Goal: Information Seeking & Learning: Learn about a topic

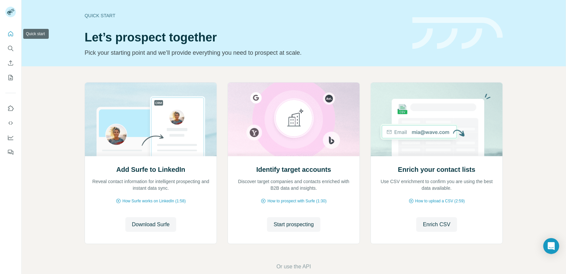
click at [10, 34] on icon "Quick start" at bounding box center [10, 33] width 5 height 5
click at [11, 35] on icon "Quick start" at bounding box center [10, 34] width 7 height 7
click at [10, 36] on icon "Quick start" at bounding box center [10, 34] width 7 height 7
click at [304, 227] on span "Start prospecting" at bounding box center [294, 225] width 40 height 8
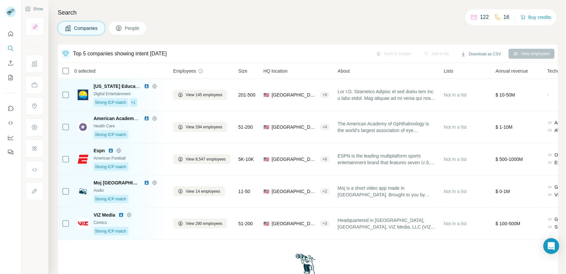
click at [133, 28] on span "People" at bounding box center [132, 28] width 15 height 7
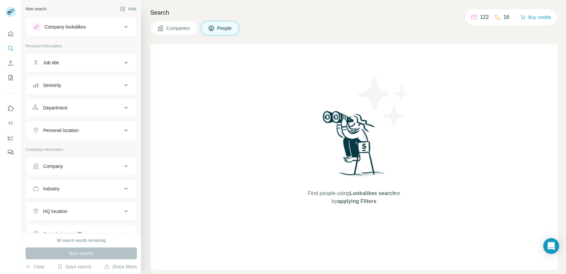
click at [183, 29] on span "Companies" at bounding box center [178, 28] width 24 height 7
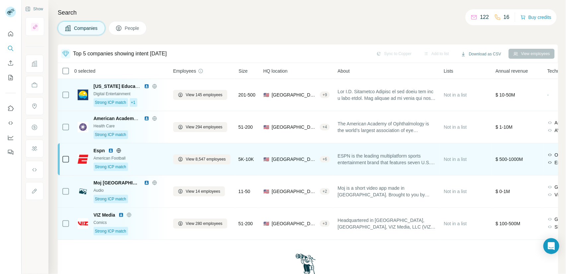
click at [158, 164] on div "Strong ICP match" at bounding box center [130, 167] width 72 height 9
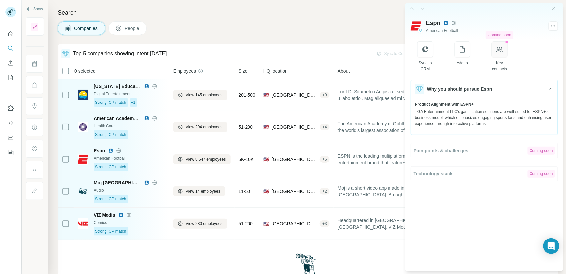
click at [503, 46] on icon "button" at bounding box center [499, 49] width 8 height 8
click at [501, 57] on button "button" at bounding box center [499, 49] width 16 height 16
click at [502, 52] on icon "button" at bounding box center [499, 49] width 8 height 8
click at [137, 33] on button "People" at bounding box center [127, 28] width 38 height 14
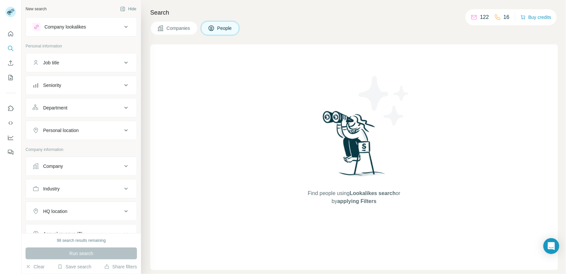
click at [171, 33] on button "Companies" at bounding box center [173, 28] width 47 height 14
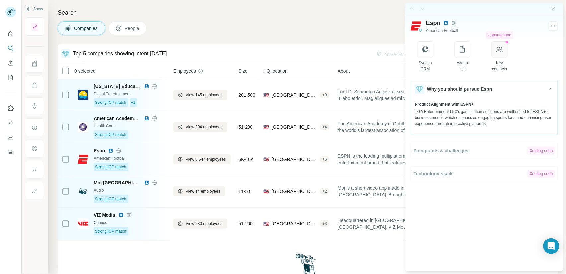
click at [503, 54] on button "button" at bounding box center [499, 49] width 16 height 16
click at [125, 30] on button "People" at bounding box center [127, 28] width 38 height 14
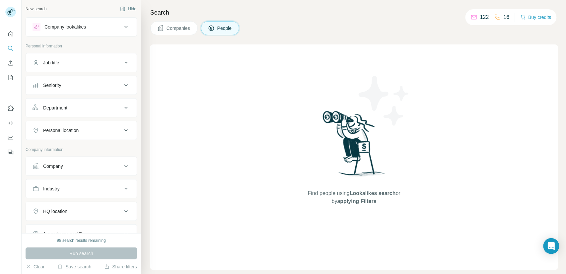
click at [173, 30] on span "Companies" at bounding box center [178, 28] width 24 height 7
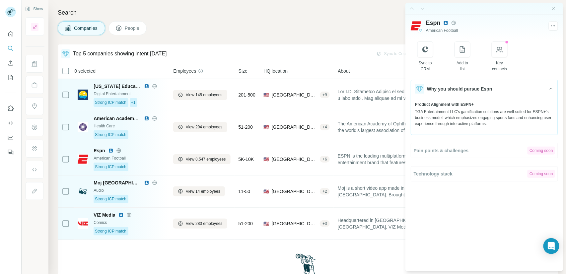
click at [127, 32] on button "People" at bounding box center [127, 28] width 38 height 14
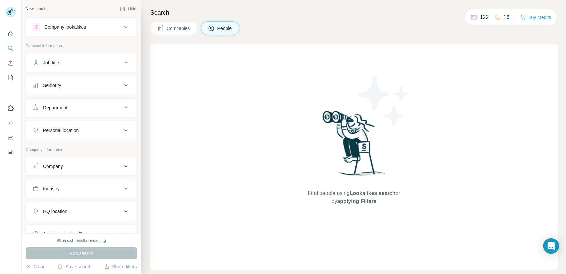
click at [176, 31] on span "Companies" at bounding box center [178, 28] width 24 height 7
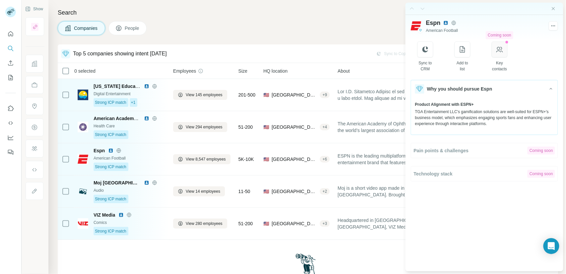
click at [499, 53] on button "button" at bounding box center [499, 49] width 16 height 16
